Goal: Information Seeking & Learning: Learn about a topic

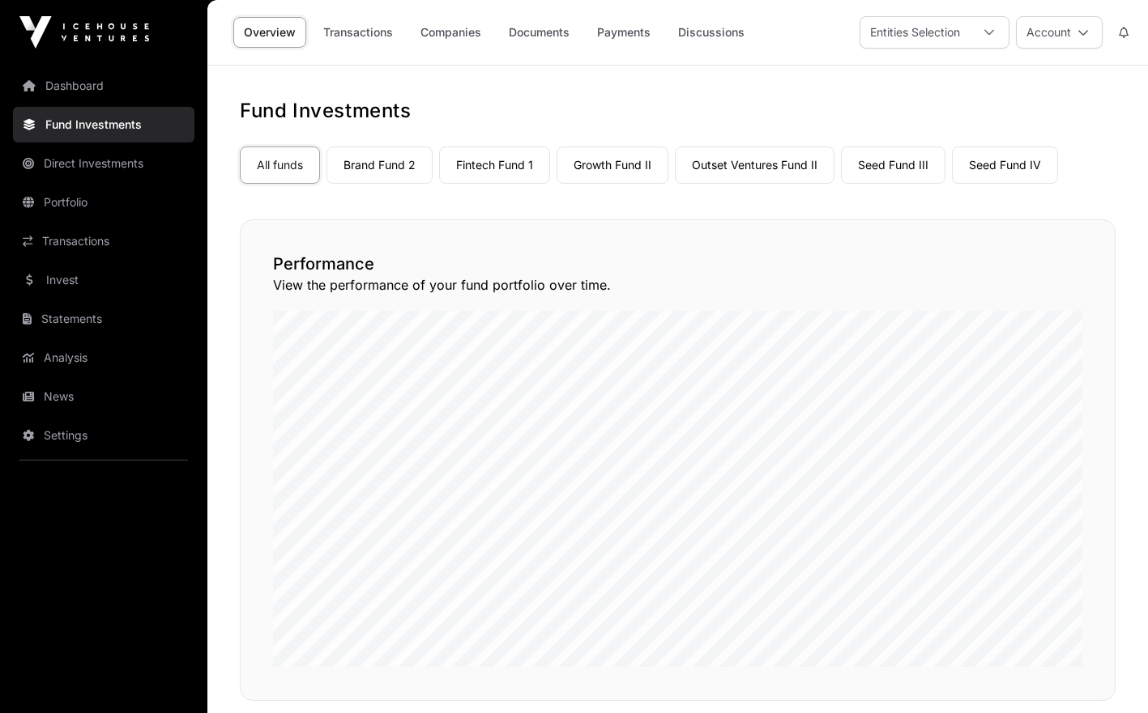
click at [83, 89] on link "Dashboard" at bounding box center [103, 86] width 181 height 36
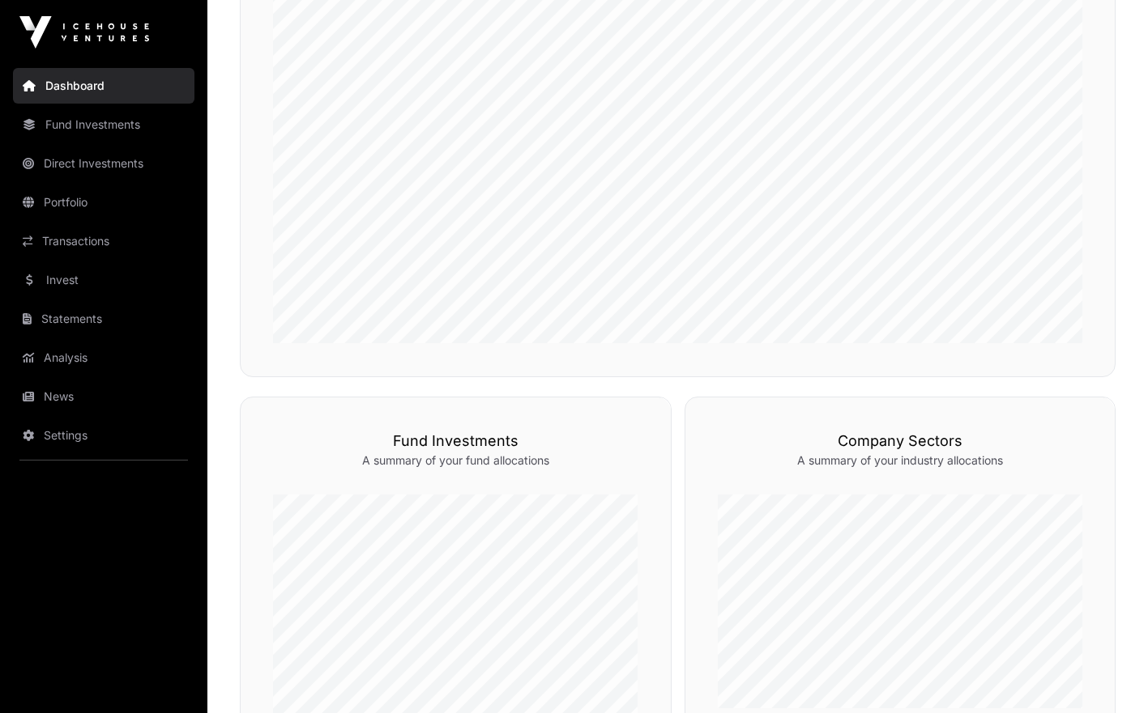
scroll to position [467, 0]
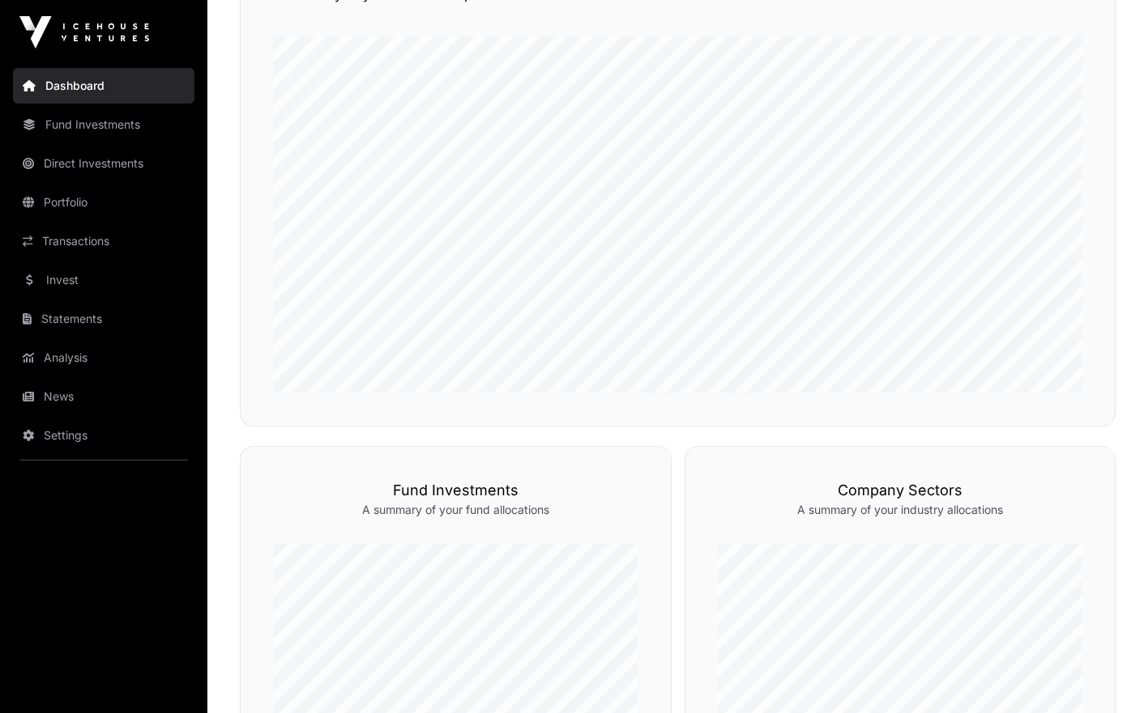
click at [95, 135] on link "Fund Investments" at bounding box center [103, 125] width 181 height 36
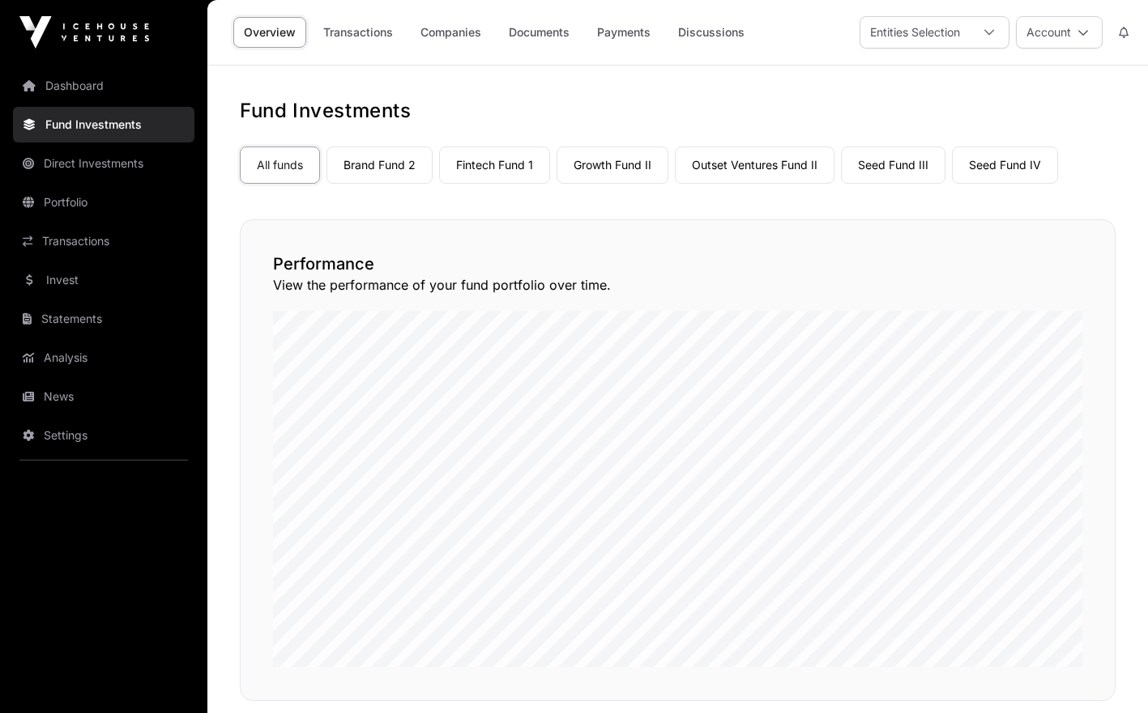
click at [476, 167] on link "Fintech Fund 1" at bounding box center [494, 165] width 111 height 37
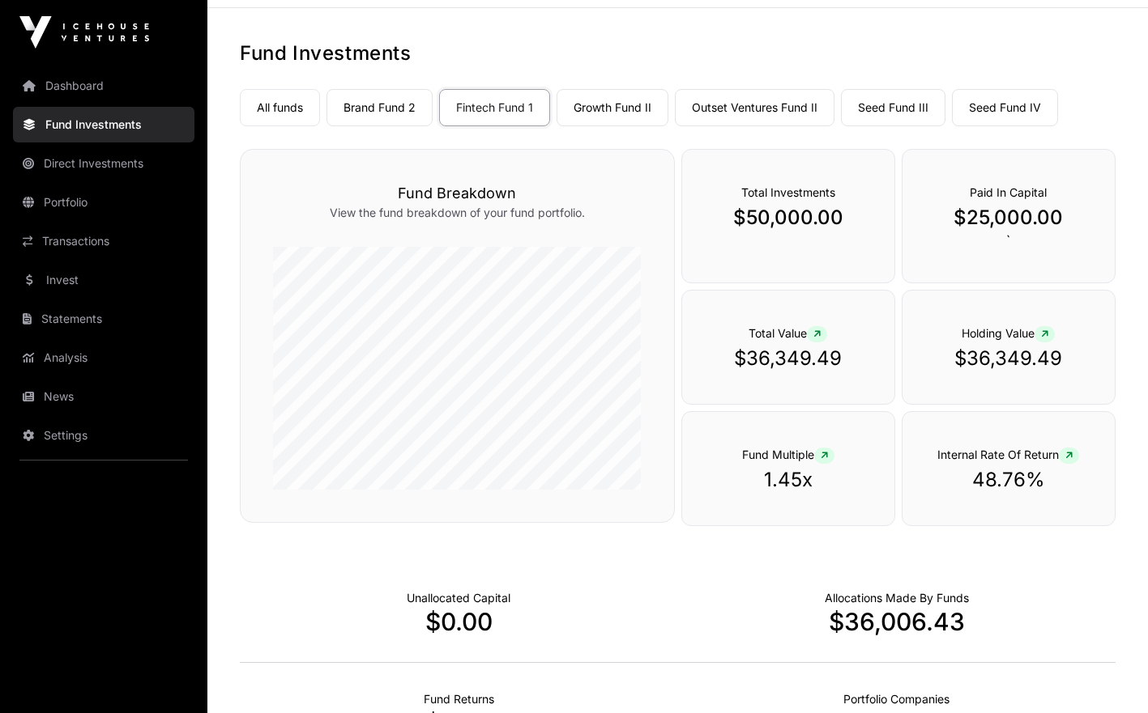
scroll to position [42, 0]
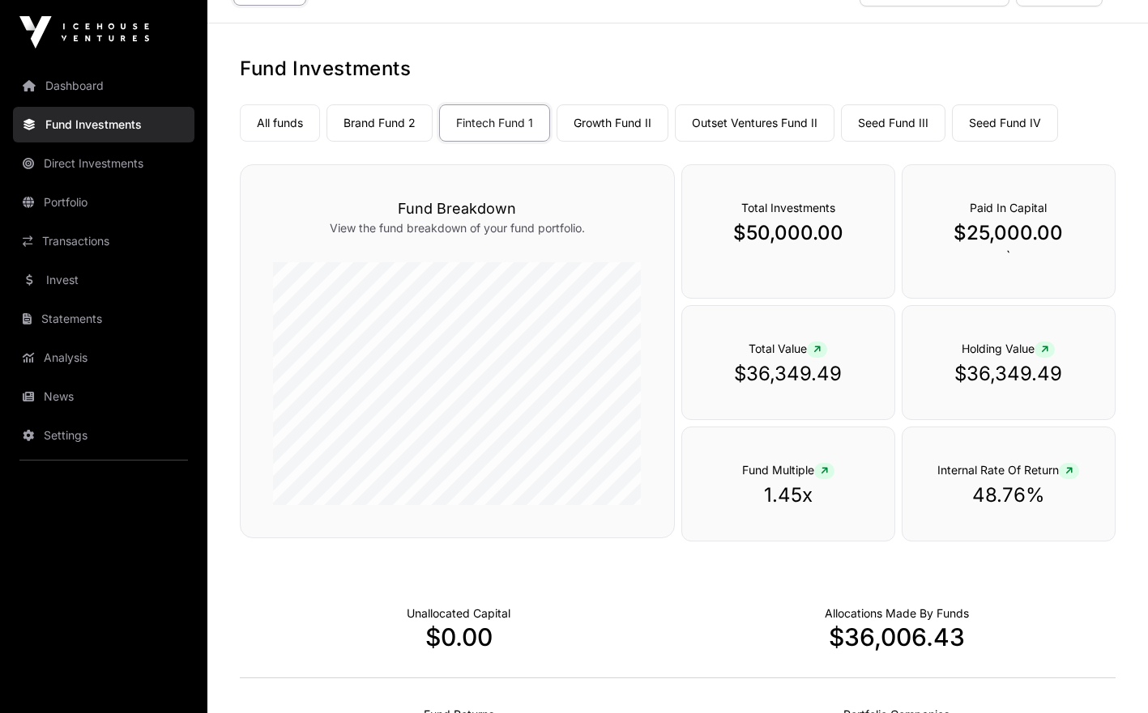
click at [87, 207] on link "Portfolio" at bounding box center [103, 203] width 181 height 36
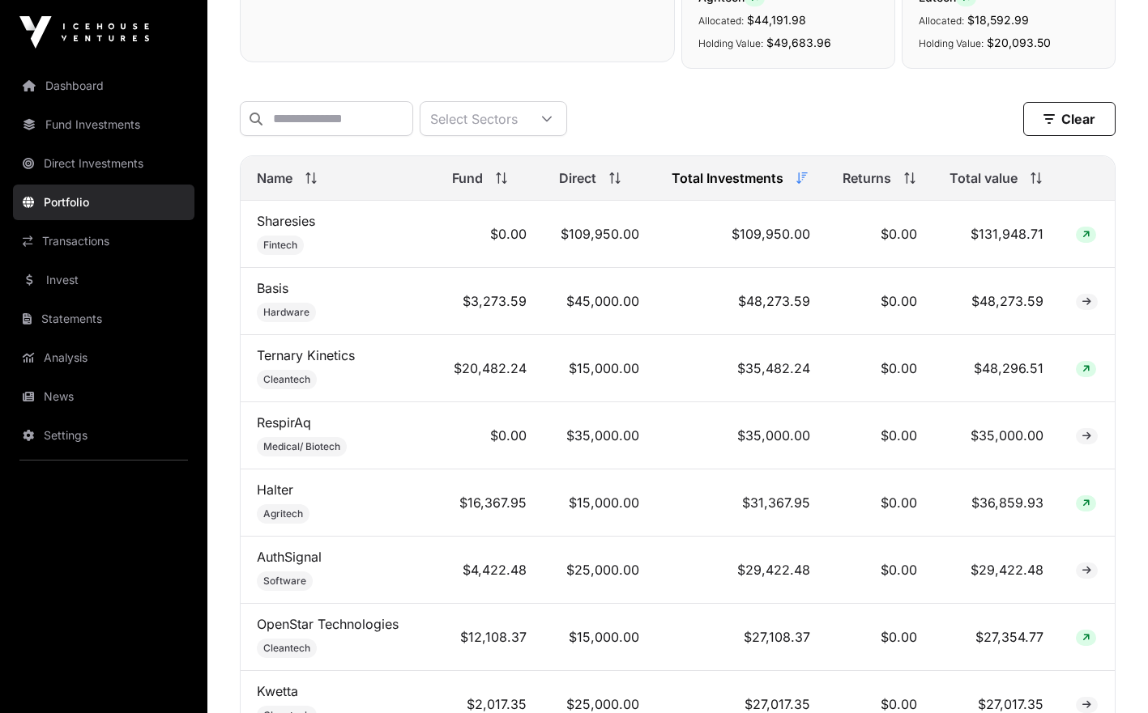
scroll to position [585, 0]
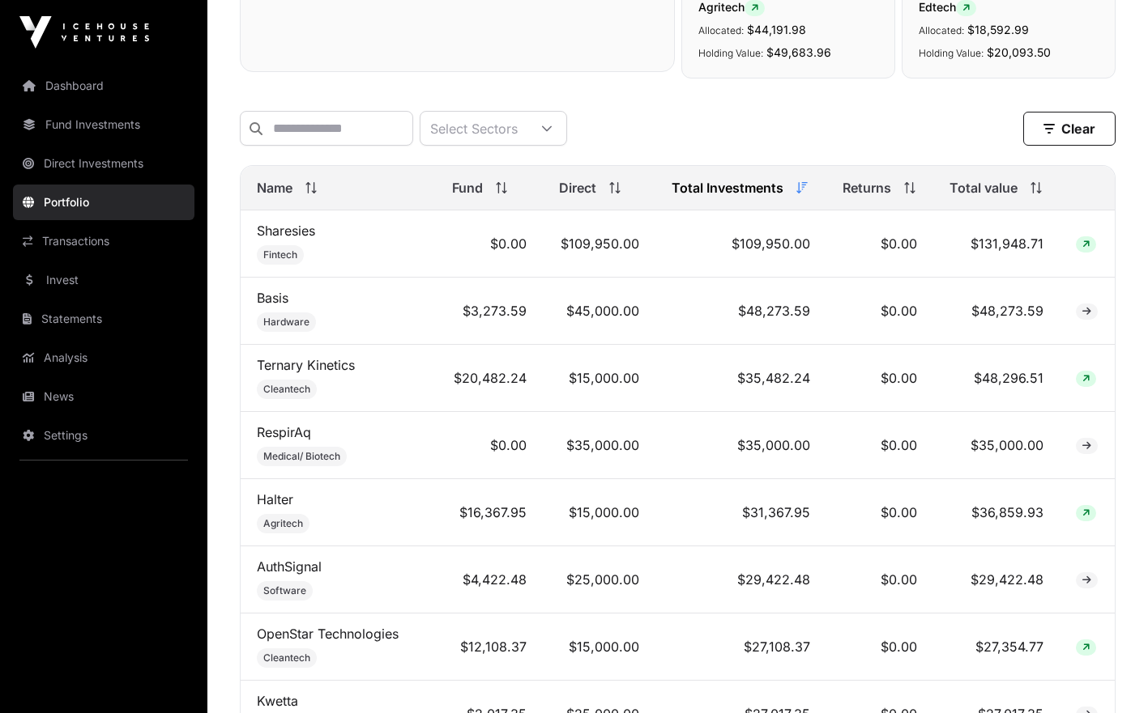
click at [796, 194] on icon at bounding box center [801, 187] width 11 height 11
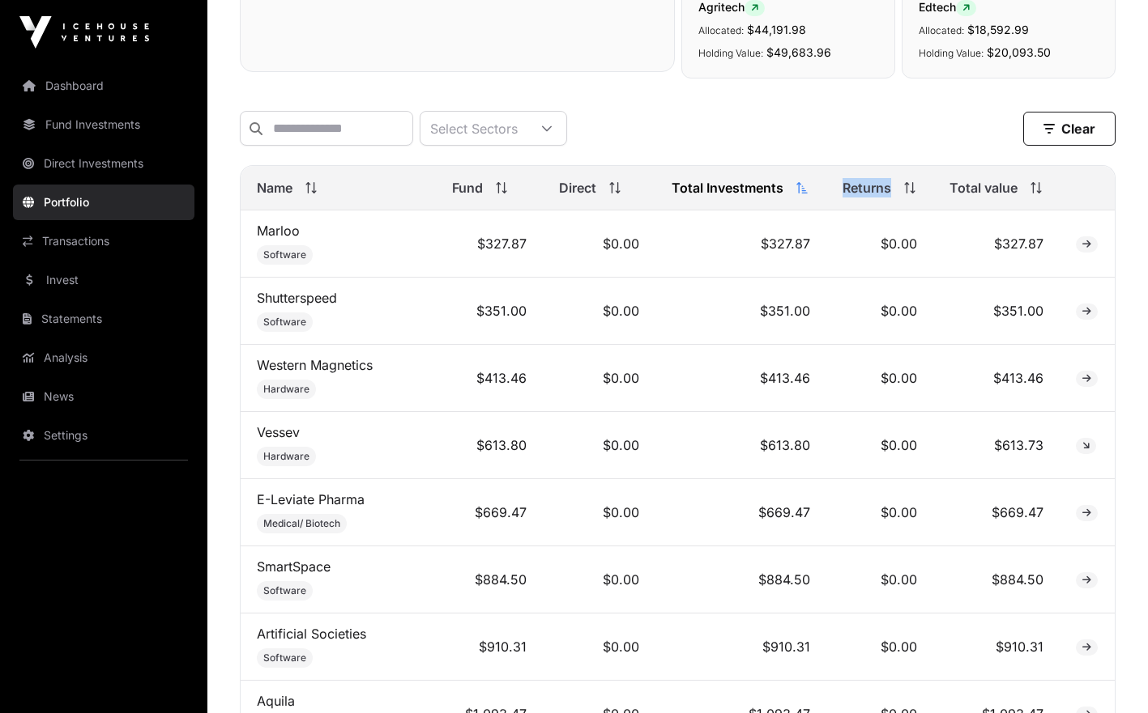
click at [790, 194] on span at bounding box center [799, 187] width 18 height 11
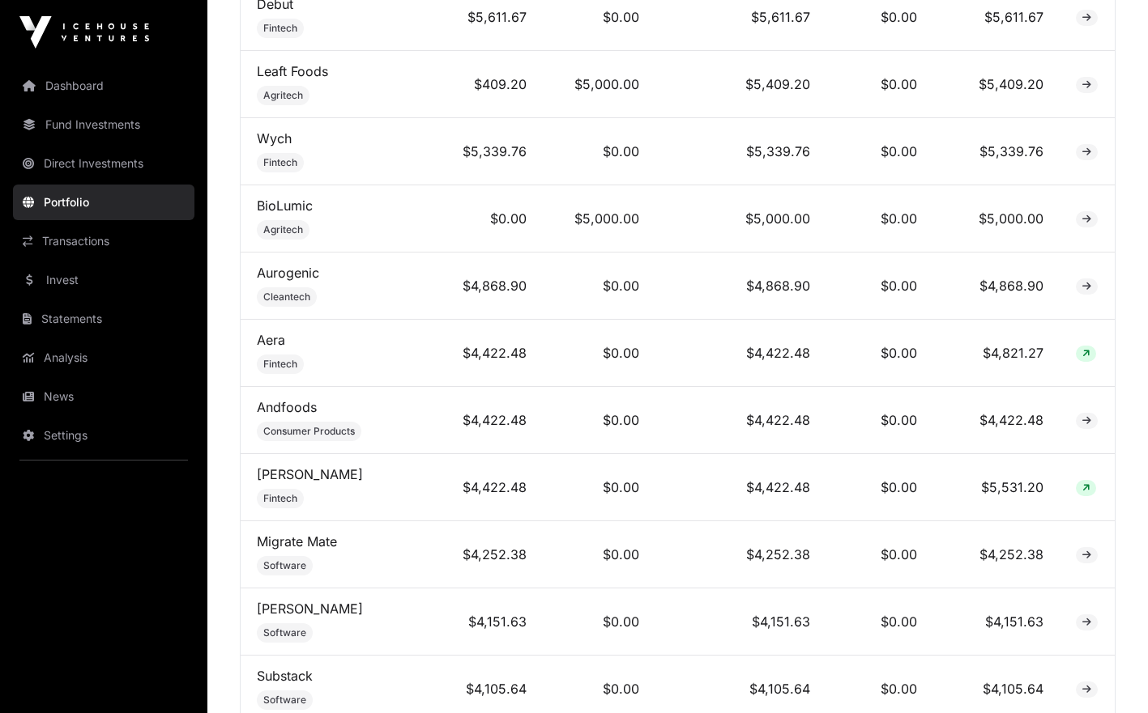
scroll to position [2825, 0]
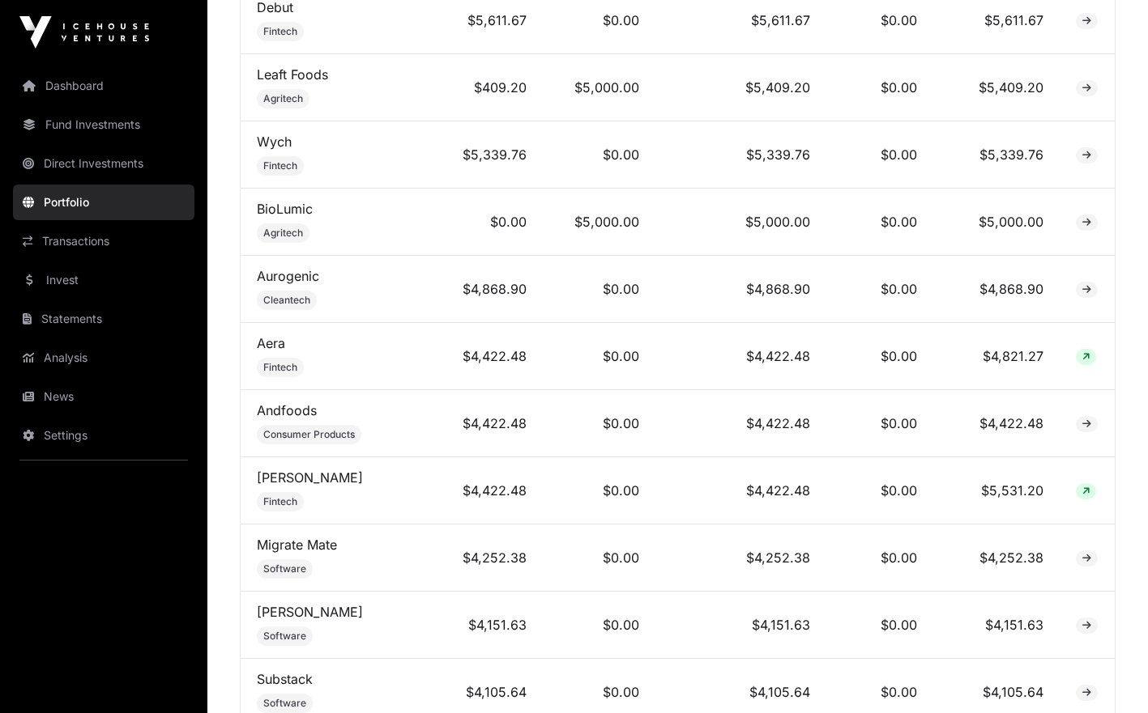
click at [300, 205] on link "BioLumic" at bounding box center [285, 209] width 56 height 16
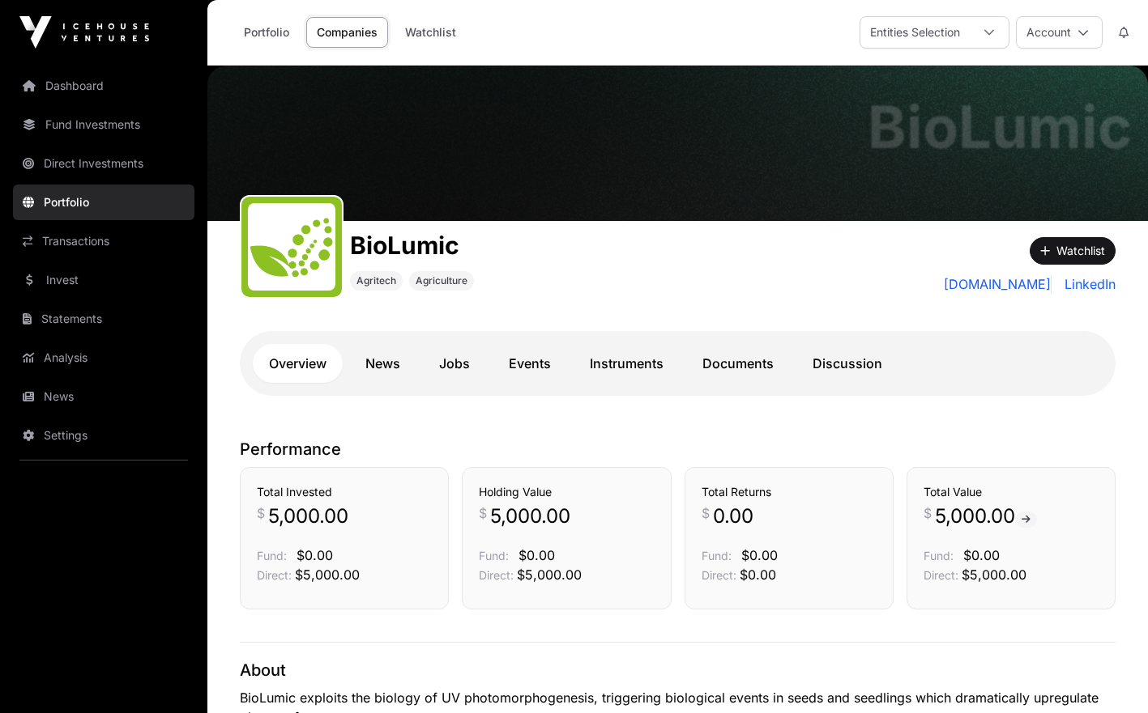
click at [66, 280] on link "Invest" at bounding box center [103, 280] width 181 height 36
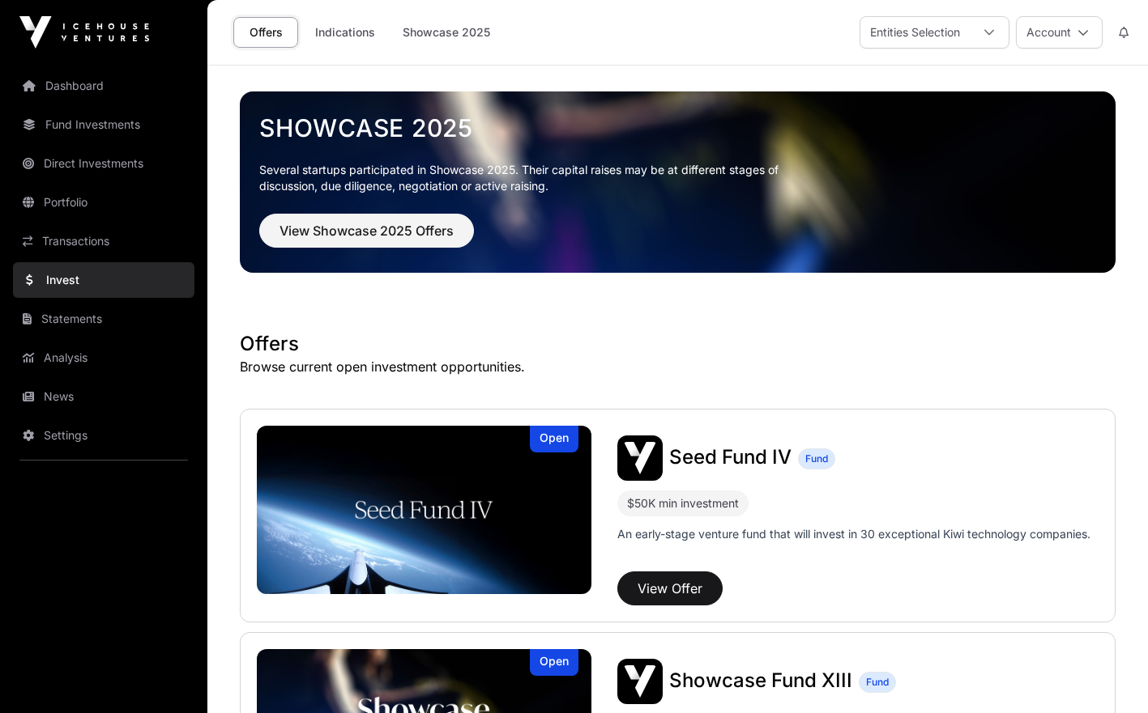
click at [355, 31] on link "Indications" at bounding box center [345, 32] width 81 height 31
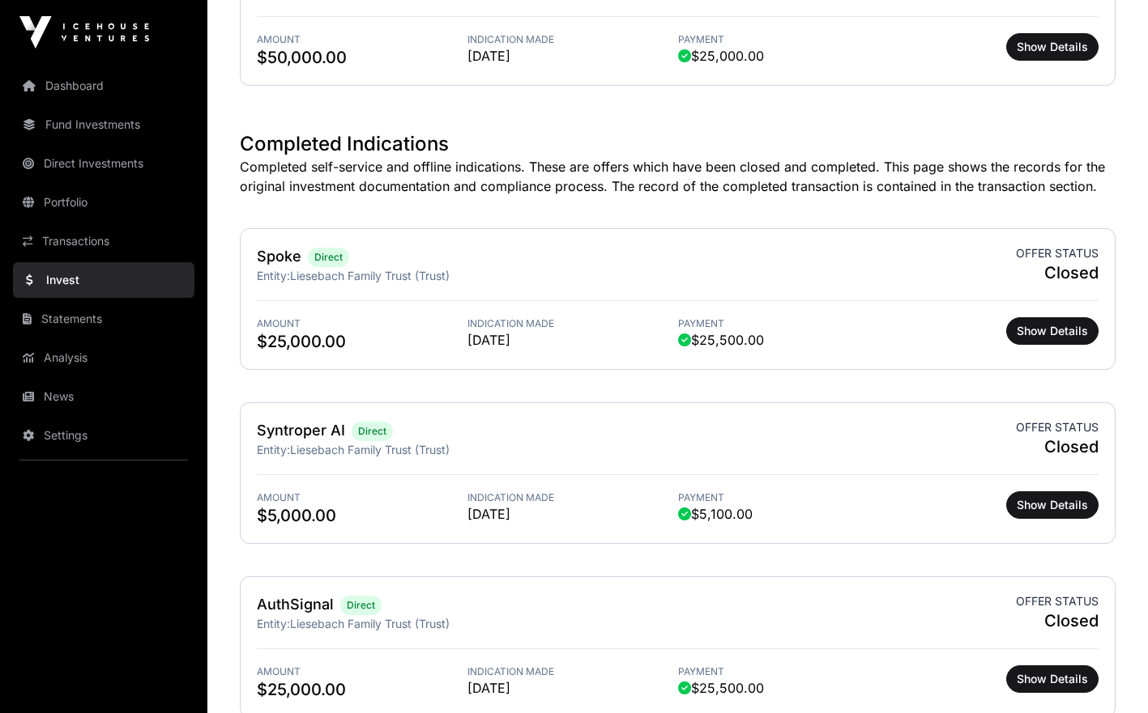
scroll to position [1561, 0]
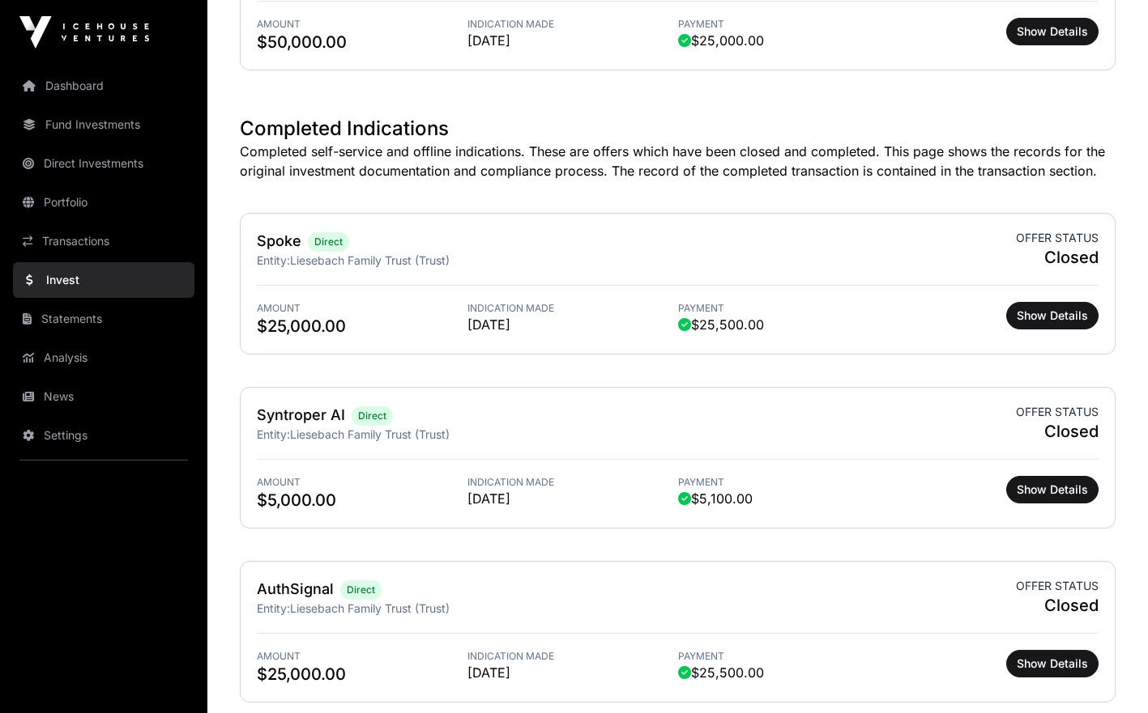
click at [280, 244] on h2 "Spoke" at bounding box center [279, 241] width 45 height 23
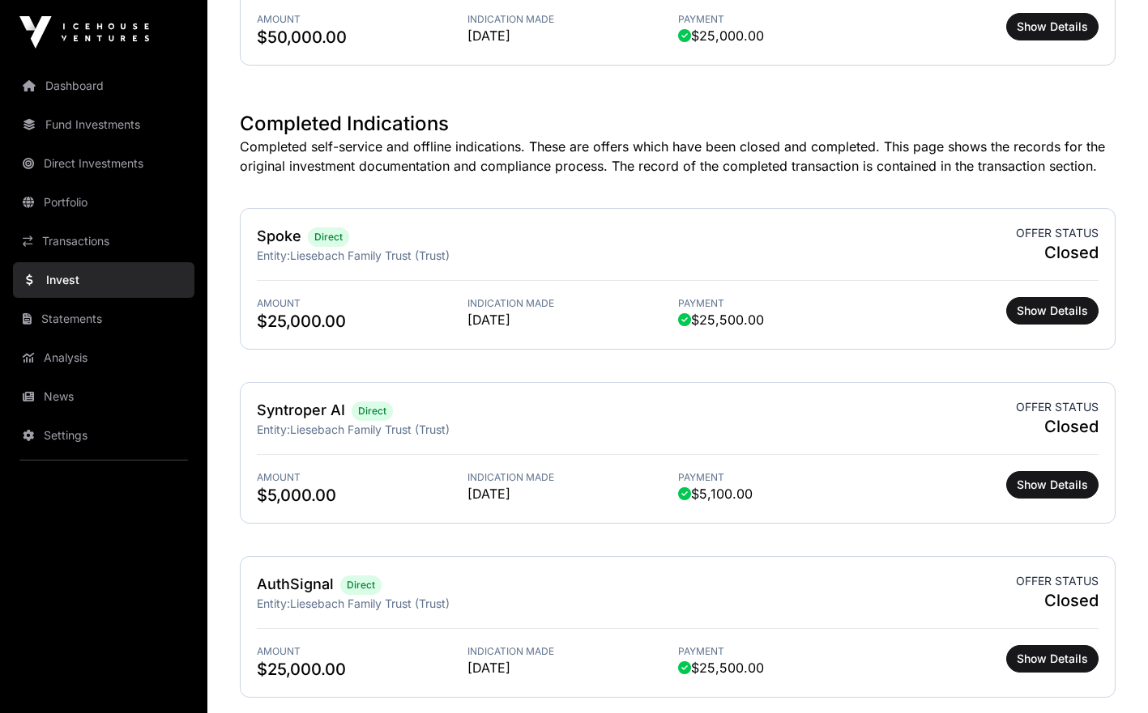
click at [62, 199] on link "Portfolio" at bounding box center [103, 203] width 181 height 36
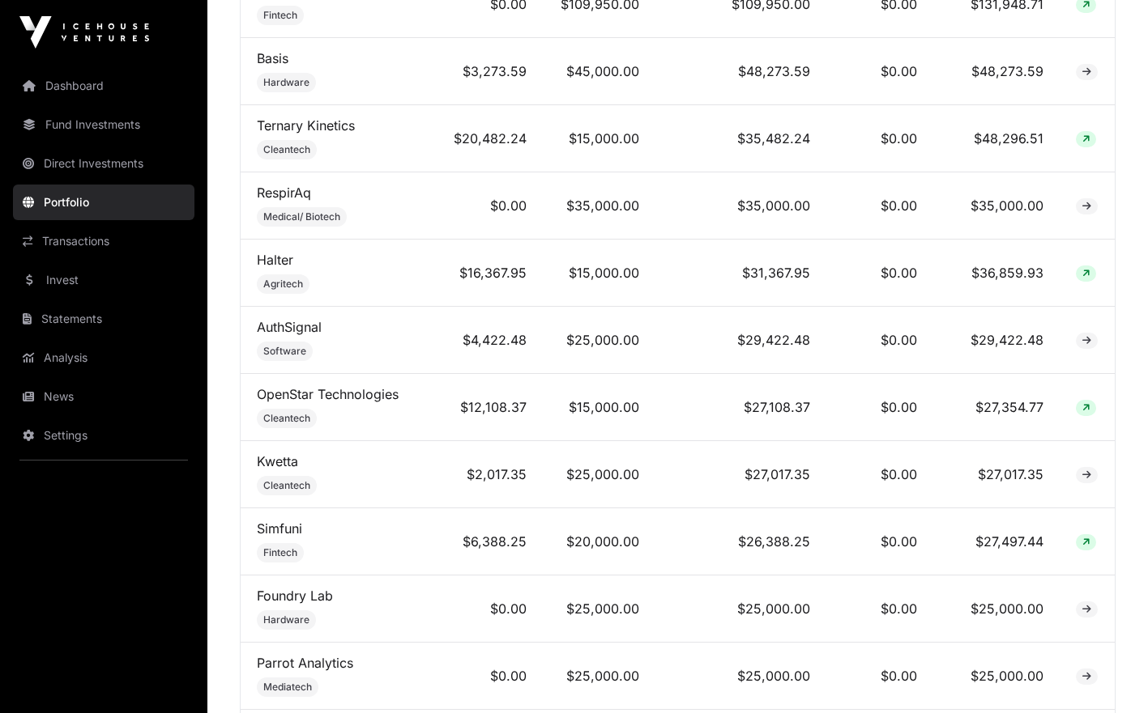
scroll to position [900, 0]
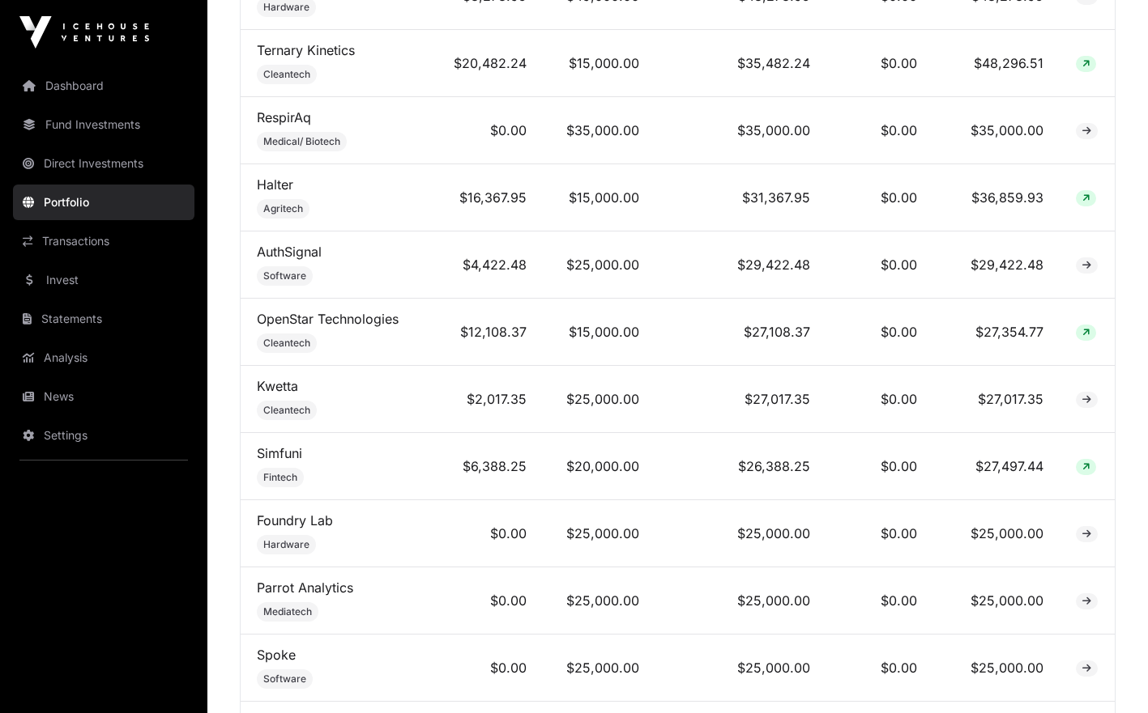
click at [279, 658] on link "Spoke" at bounding box center [276, 655] width 39 height 16
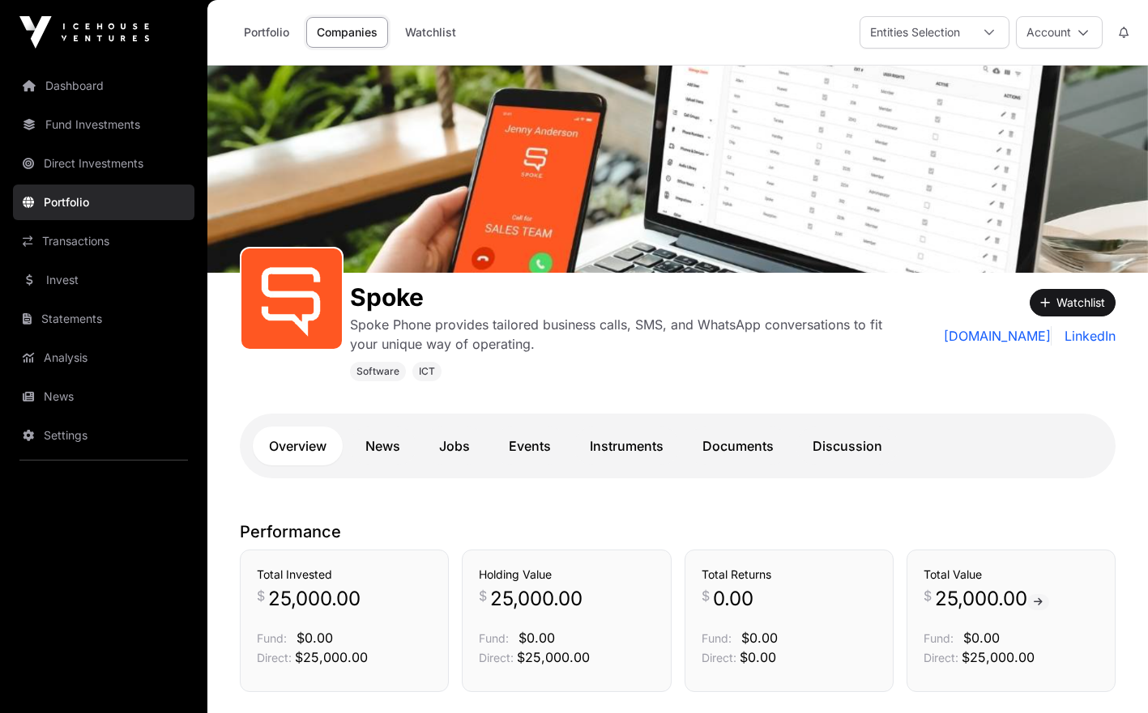
click at [721, 443] on link "Documents" at bounding box center [738, 446] width 104 height 39
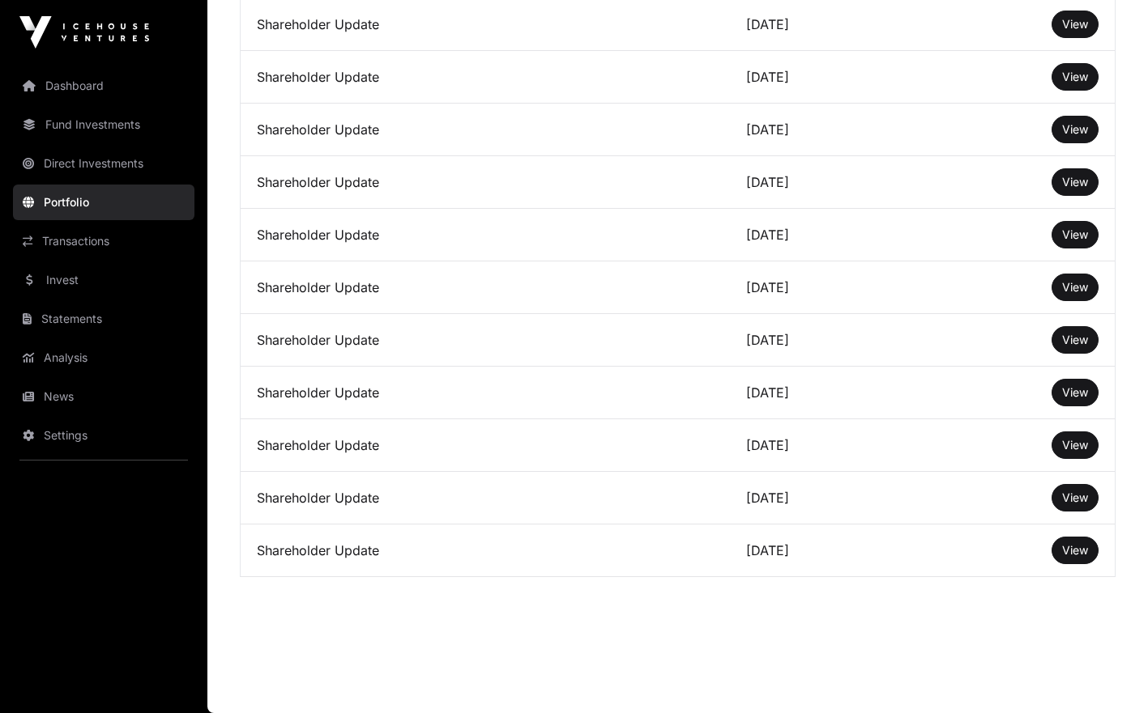
scroll to position [3128, 0]
click at [1073, 503] on span "View" at bounding box center [1075, 498] width 26 height 14
